Goal: Information Seeking & Learning: Learn about a topic

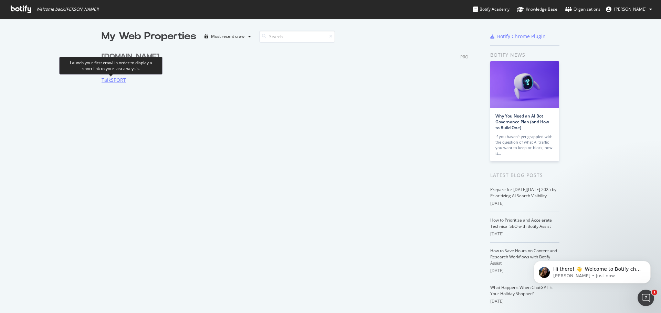
click at [103, 79] on div "TalkSPORT" at bounding box center [113, 80] width 24 height 7
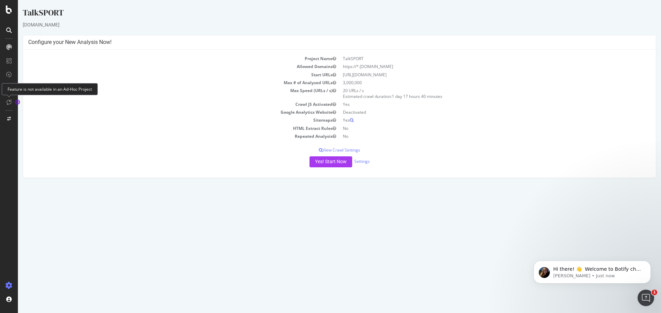
click at [9, 103] on icon at bounding box center [9, 102] width 5 height 6
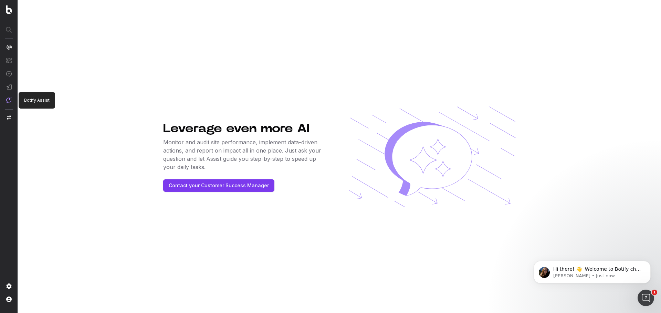
click at [9, 101] on img at bounding box center [9, 100] width 6 height 6
click at [233, 184] on button "Contact your Customer Success Manager" at bounding box center [218, 186] width 111 height 12
click at [202, 184] on button "Contact your Customer Success Manager" at bounding box center [218, 186] width 111 height 12
click at [607, 262] on div "Hi there! 👋 Welcome to Botify chat support! Have a question? Reply to this mess…" at bounding box center [591, 272] width 117 height 23
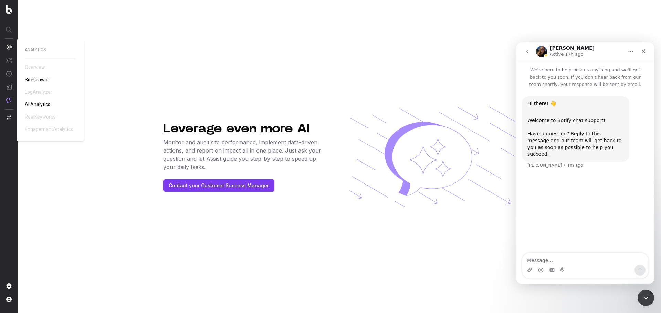
click at [41, 106] on span "AI Analytics" at bounding box center [37, 105] width 25 height 6
click at [40, 102] on span "AI Analytics" at bounding box center [37, 105] width 25 height 6
click at [57, 103] on div "ANALYTICS Overview SiteCrawler LogAnalyzer AI Analytics RealKeywords Engagement…" at bounding box center [50, 90] width 51 height 86
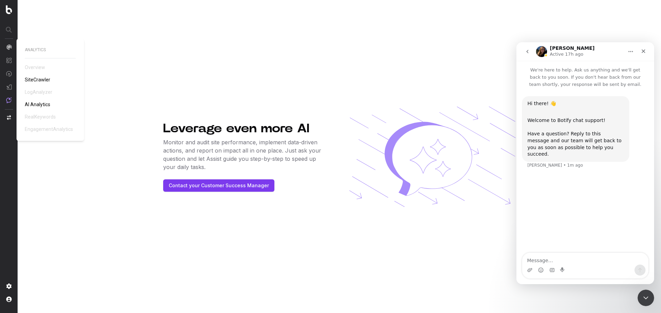
click at [44, 103] on span "AI Analytics" at bounding box center [37, 105] width 25 height 6
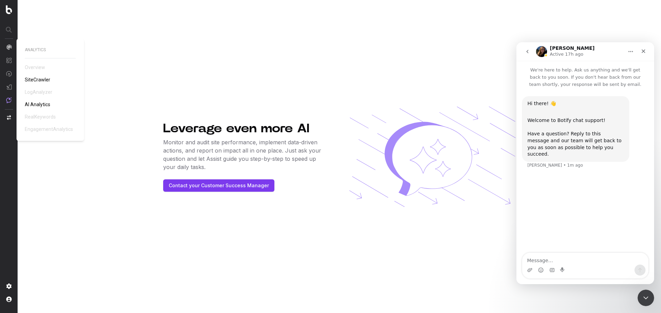
click at [44, 103] on span "AI Analytics" at bounding box center [37, 105] width 25 height 6
click at [47, 108] on div "ANALYTICS Overview SiteCrawler LogAnalyzer AI Analytics RealKeywords Engagement…" at bounding box center [50, 90] width 51 height 86
click at [46, 101] on link "AI Analytics" at bounding box center [39, 104] width 28 height 7
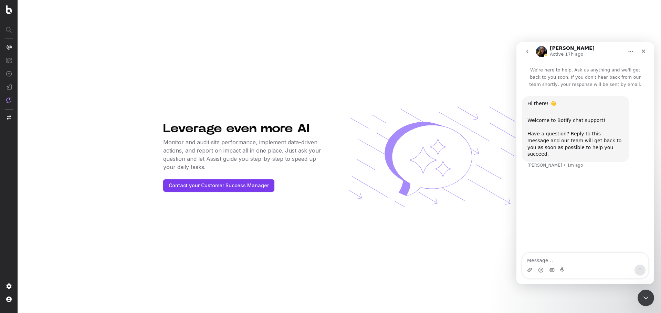
click at [343, 65] on div "Leverage even more AI Monitor and audit site performance, implement data-driven…" at bounding box center [339, 156] width 352 height 313
click at [641, 51] on icon "Close" at bounding box center [643, 52] width 6 height 6
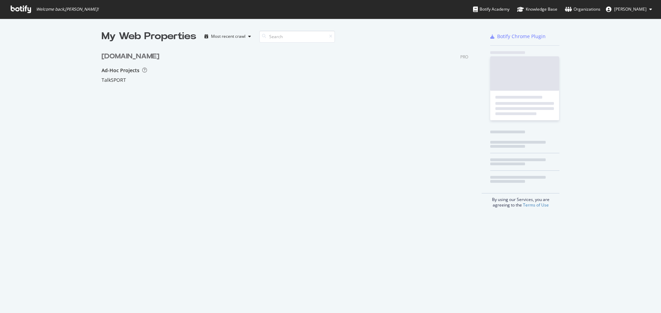
scroll to position [92, 367]
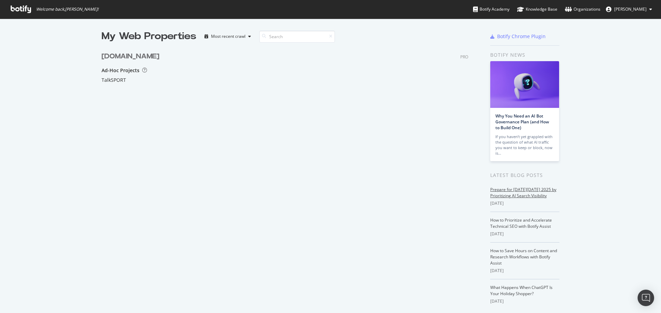
click at [527, 194] on link "Prepare for Black Friday 2025 by Prioritizing AI Search Visibility" at bounding box center [523, 193] width 66 height 12
